Goal: Task Accomplishment & Management: Manage account settings

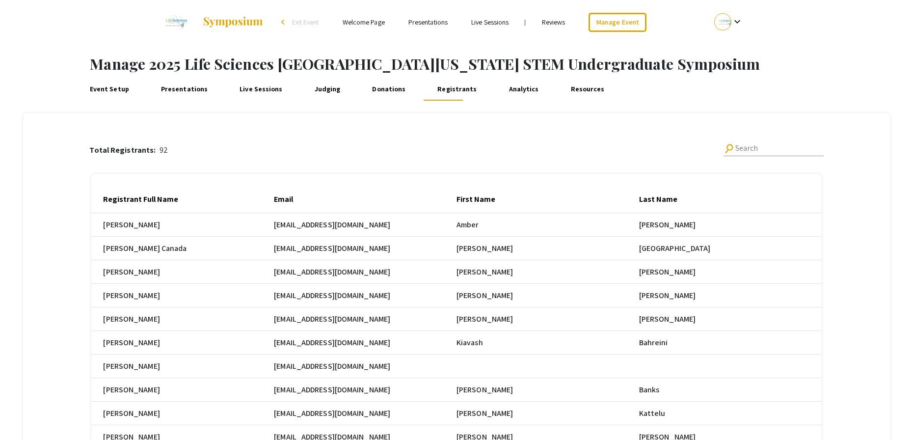
scroll to position [0, 482]
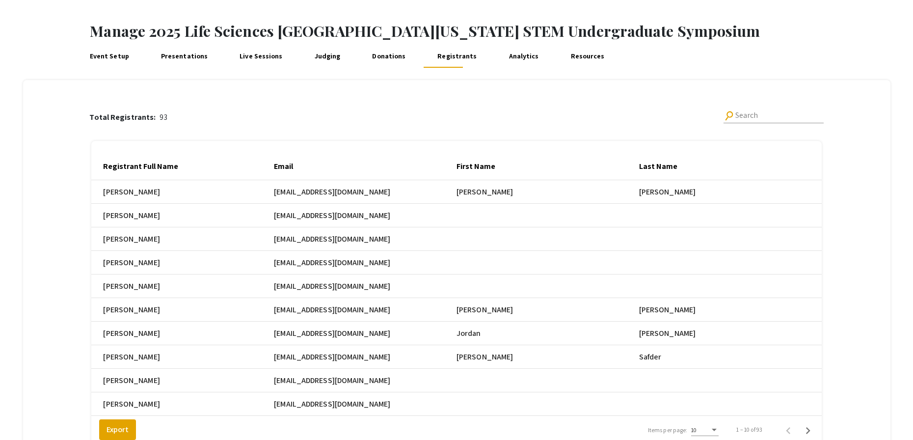
scroll to position [51, 0]
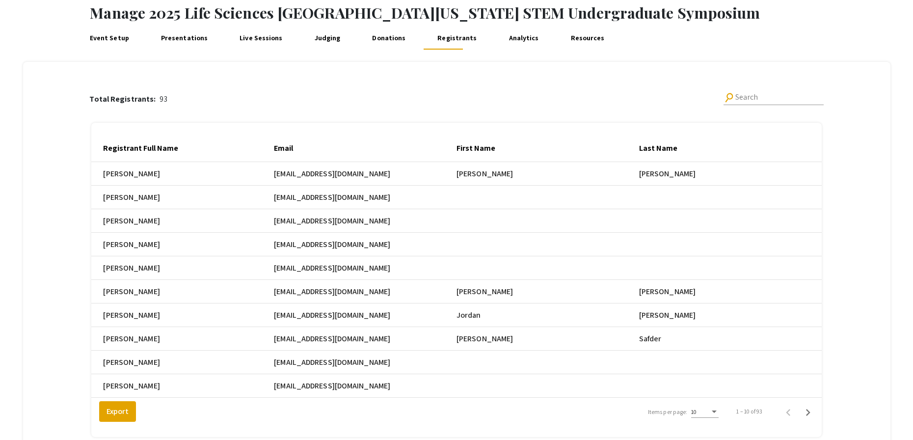
click at [637, 106] on div "Total Registrants: 93 search Search" at bounding box center [456, 99] width 734 height 32
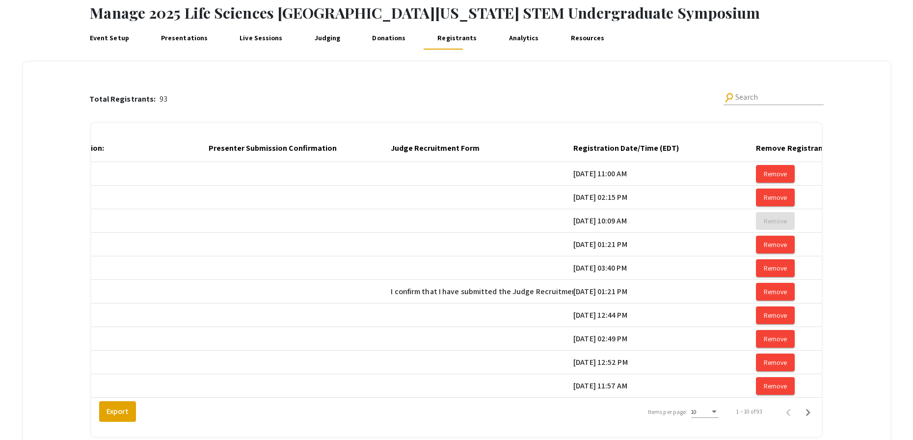
scroll to position [0, 1525]
click at [688, 147] on div at bounding box center [686, 146] width 3 height 3
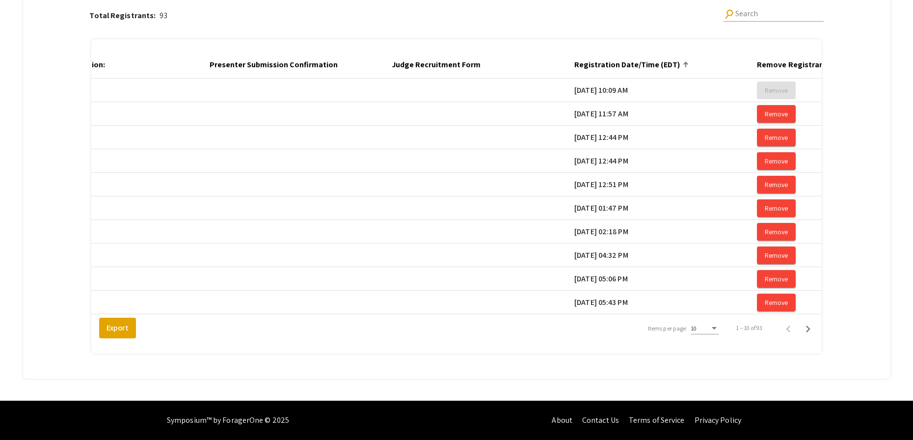
scroll to position [142, 0]
click at [718, 334] on div "10" at bounding box center [704, 330] width 27 height 24
click at [717, 329] on div "Items per page:" at bounding box center [714, 328] width 5 height 2
click at [716, 347] on span "25" at bounding box center [710, 346] width 27 height 18
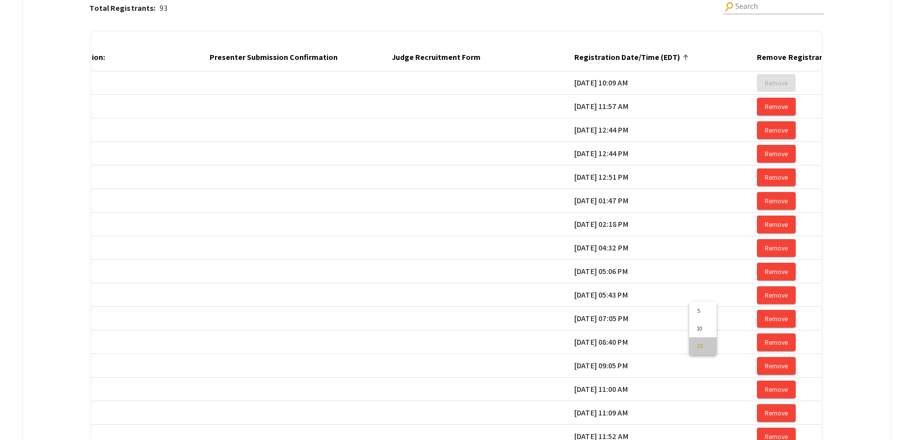
scroll to position [495, 0]
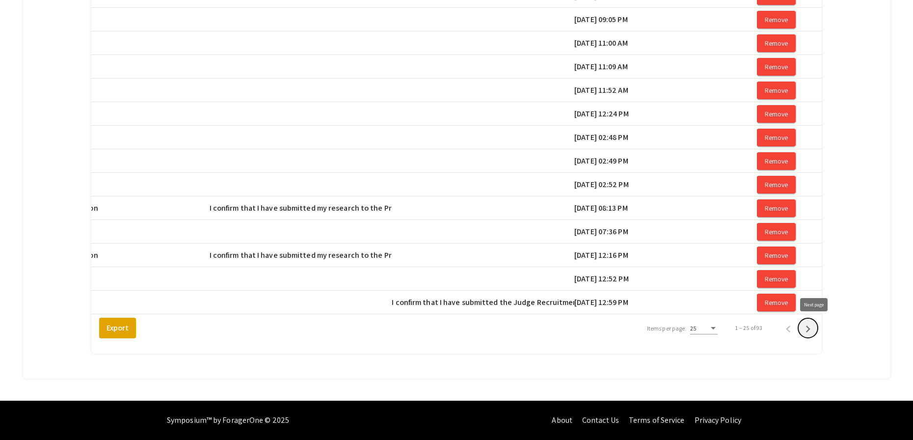
click at [815, 330] on icon "Next page" at bounding box center [808, 329] width 14 height 14
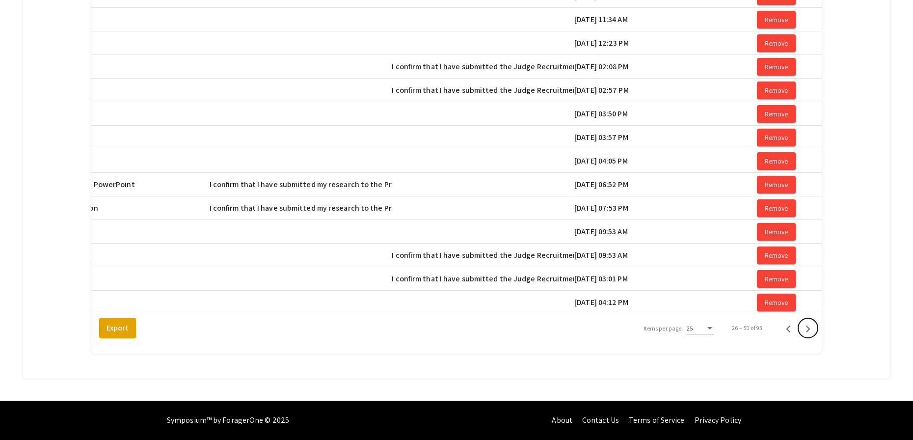
click at [815, 330] on icon "Next page" at bounding box center [808, 329] width 14 height 14
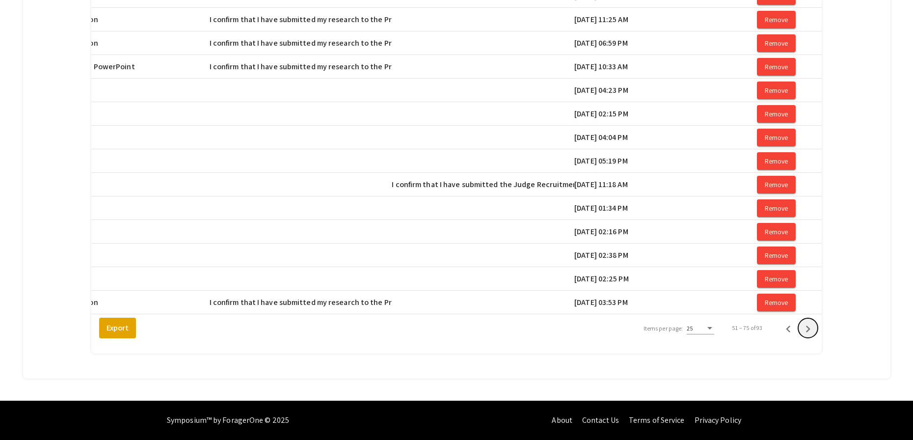
click at [815, 330] on icon "Next page" at bounding box center [808, 329] width 14 height 14
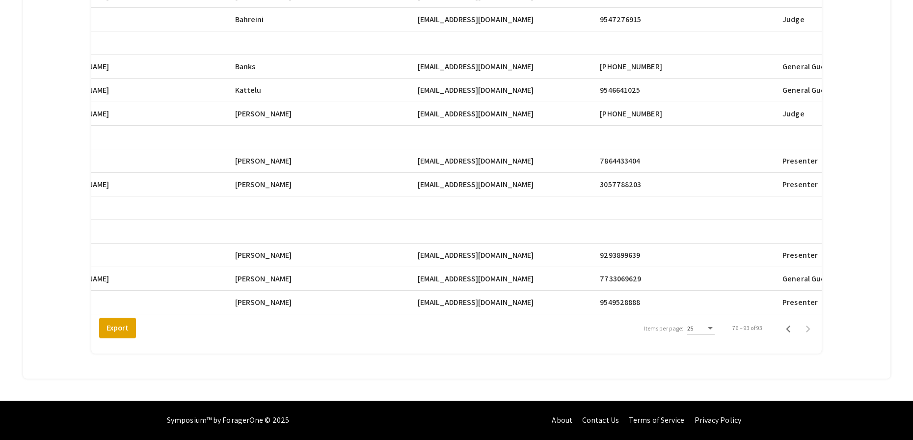
scroll to position [0, 400]
click at [507, 299] on span "cv814@mynsu.nova.edu" at bounding box center [480, 303] width 116 height 12
drag, startPoint x: 510, startPoint y: 296, endPoint x: 430, endPoint y: 295, distance: 80.5
click at [430, 295] on mat-cell "cv814@mynsu.nova.edu" at bounding box center [513, 303] width 183 height 24
copy span "cv814@mynsu.nova.edu"
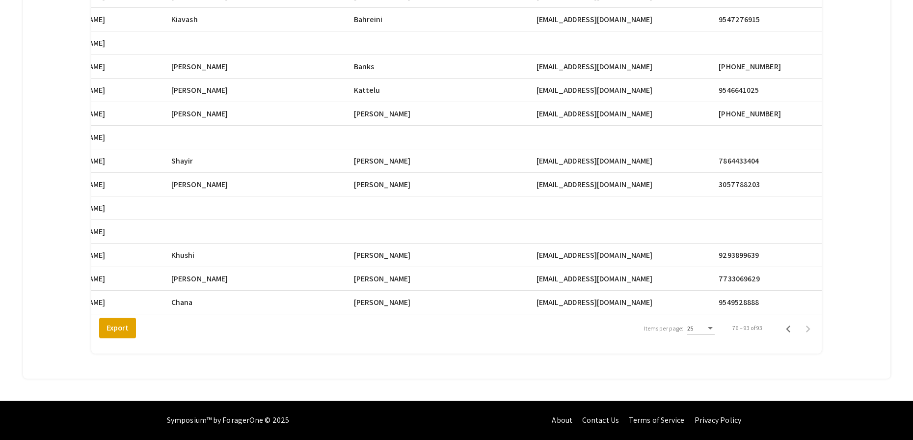
scroll to position [0, 288]
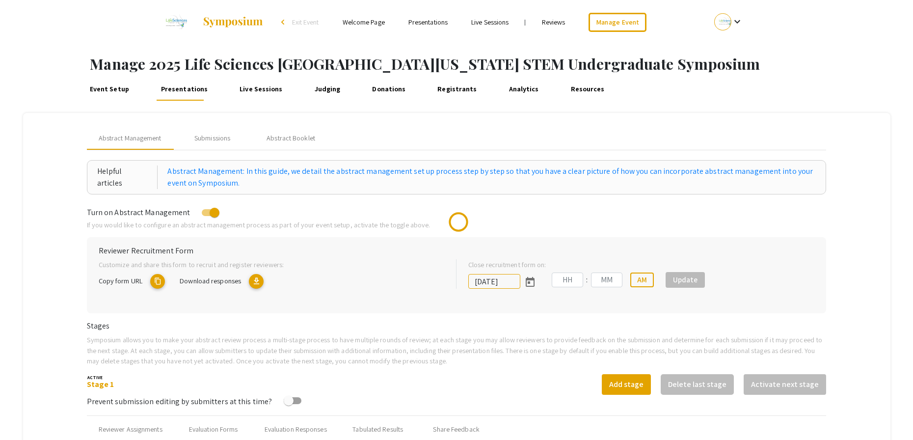
type input "[DATE]"
type input "05"
type input "00"
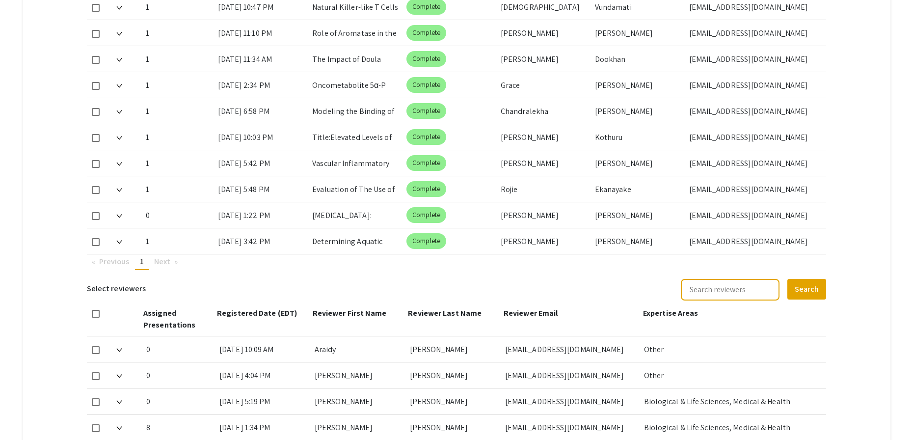
scroll to position [523, 0]
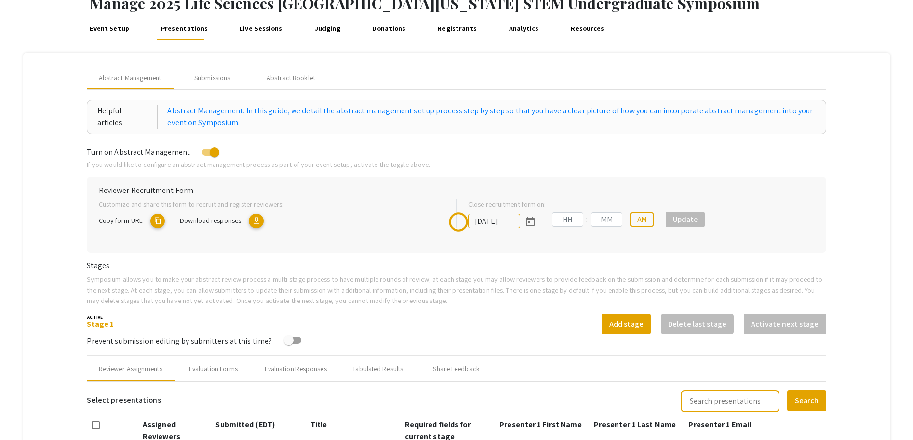
type input "[DATE]"
type input "05"
type input "00"
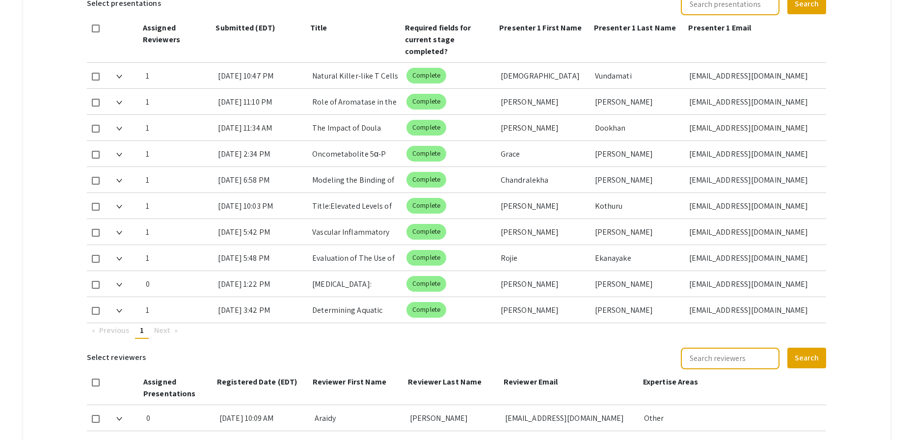
scroll to position [465, 0]
